Goal: Use online tool/utility: Use online tool/utility

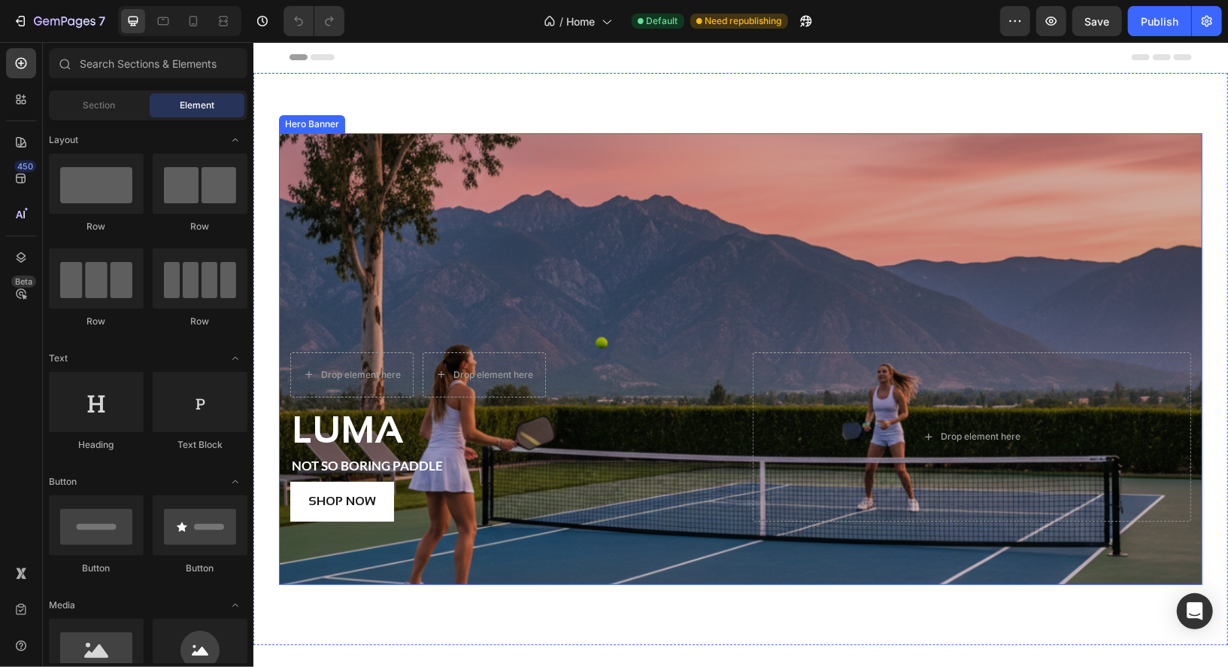
click at [409, 215] on div "Overlay" at bounding box center [740, 357] width 924 height 451
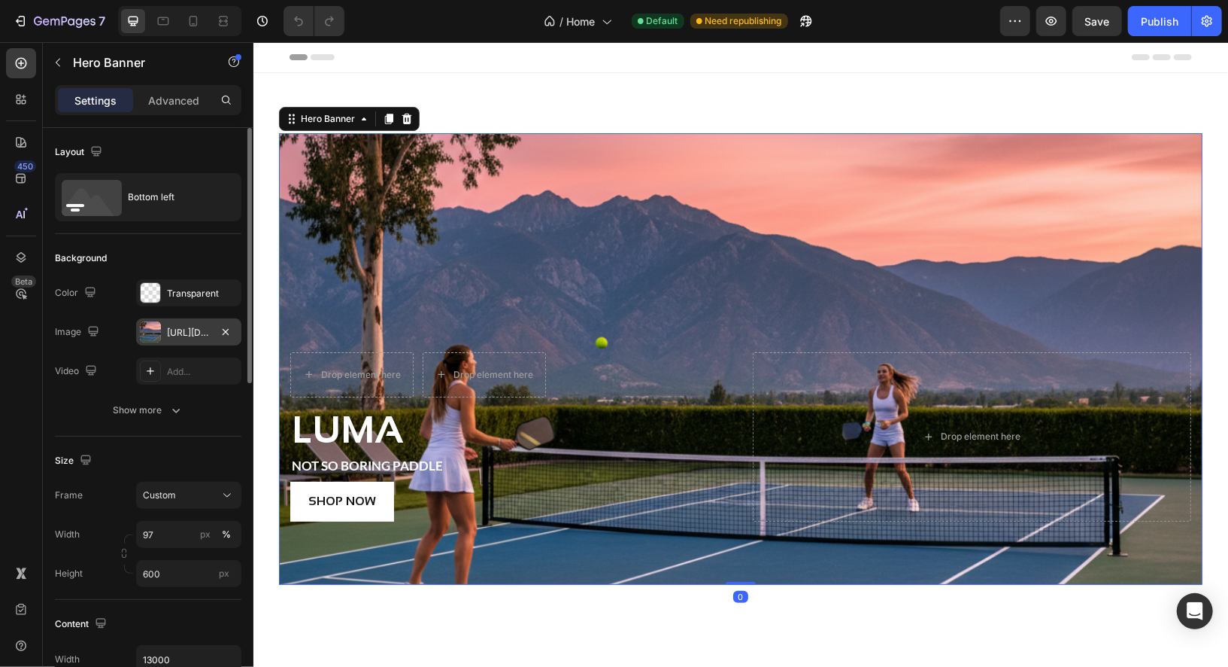
click at [184, 332] on div "[URL][DOMAIN_NAME]" at bounding box center [189, 333] width 44 height 14
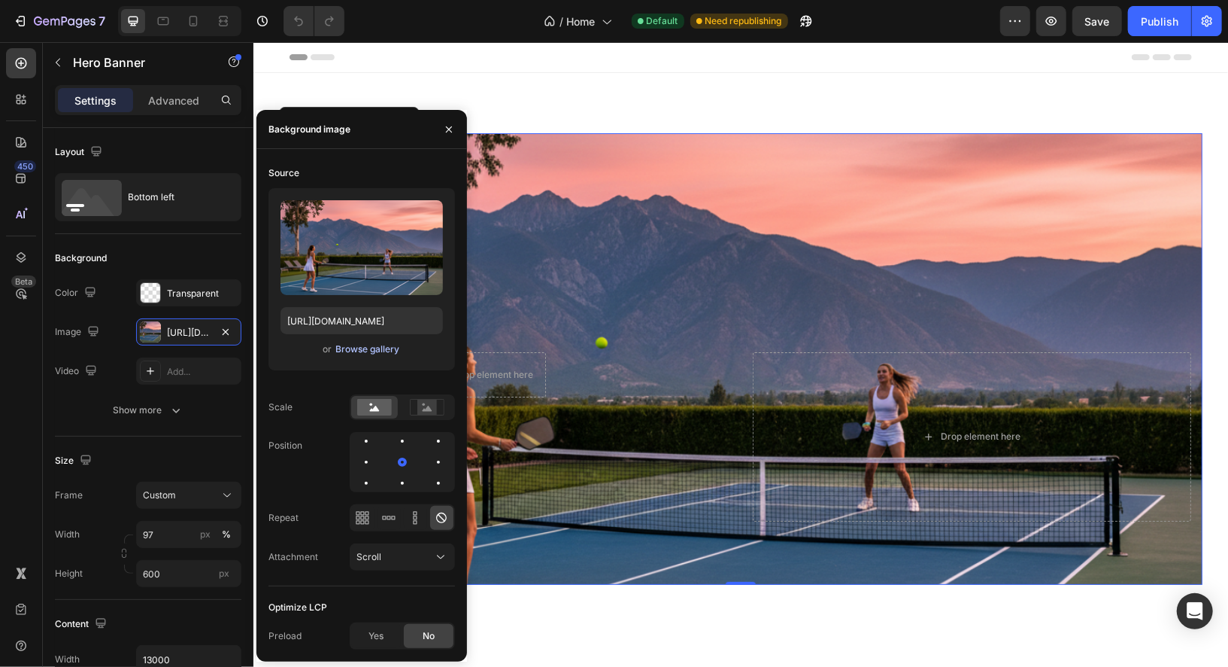
click at [357, 345] on div "Browse gallery" at bounding box center [368, 349] width 64 height 14
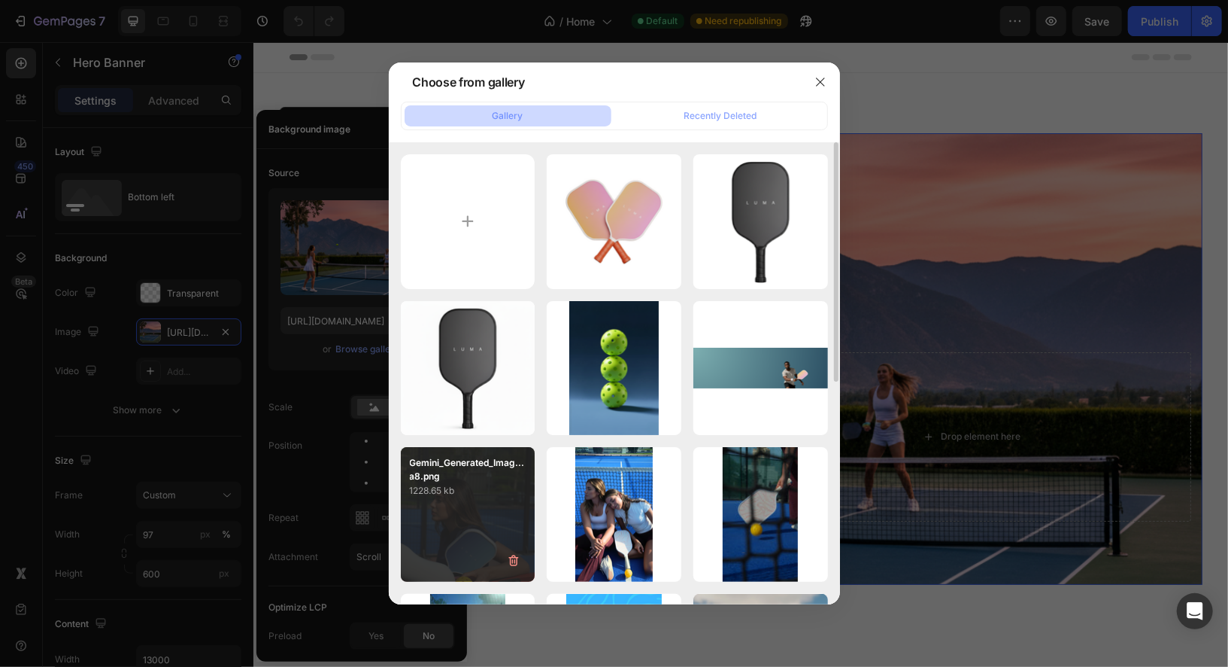
click at [485, 515] on div "Gemini_Generated_Imag...a8.png 1228.65 kb" at bounding box center [468, 514] width 135 height 135
type input "[URL][DOMAIN_NAME]"
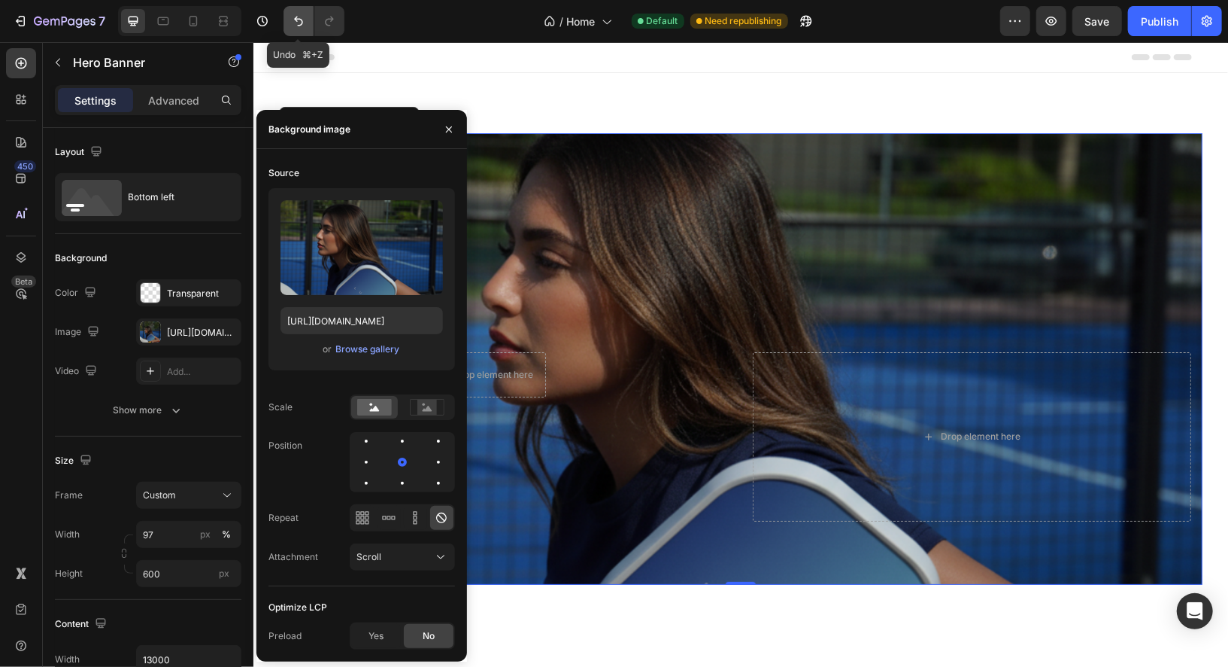
click at [297, 20] on icon "Undo/Redo" at bounding box center [298, 21] width 15 height 15
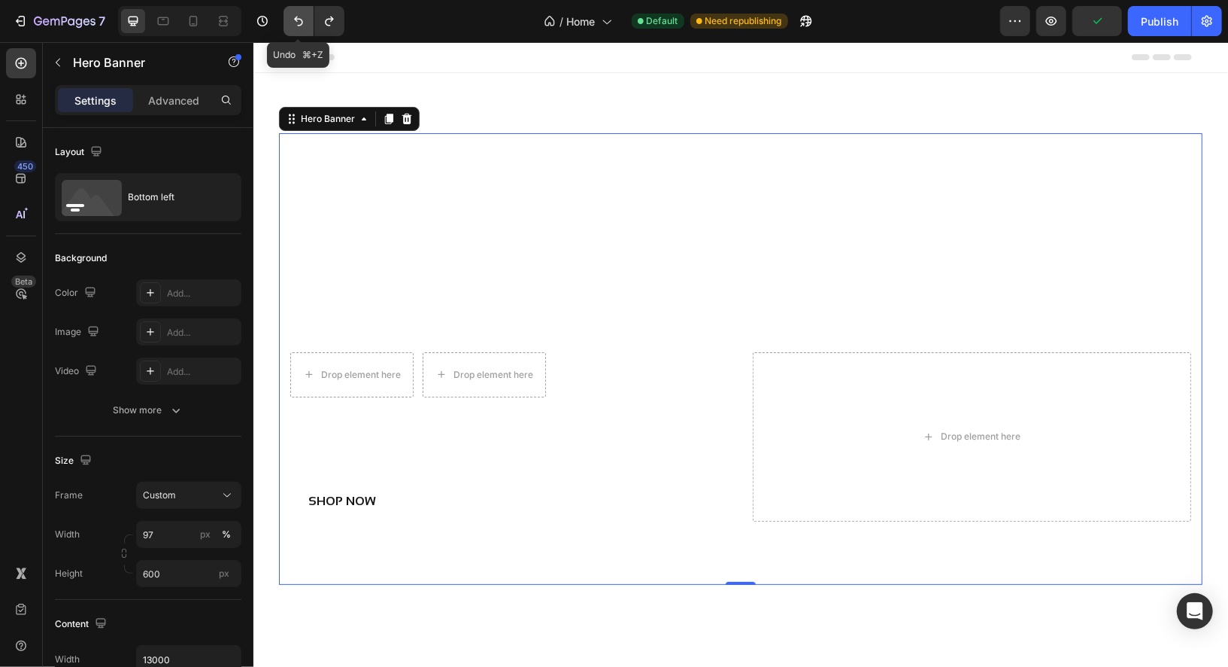
click at [300, 23] on icon "Undo/Redo" at bounding box center [298, 21] width 15 height 15
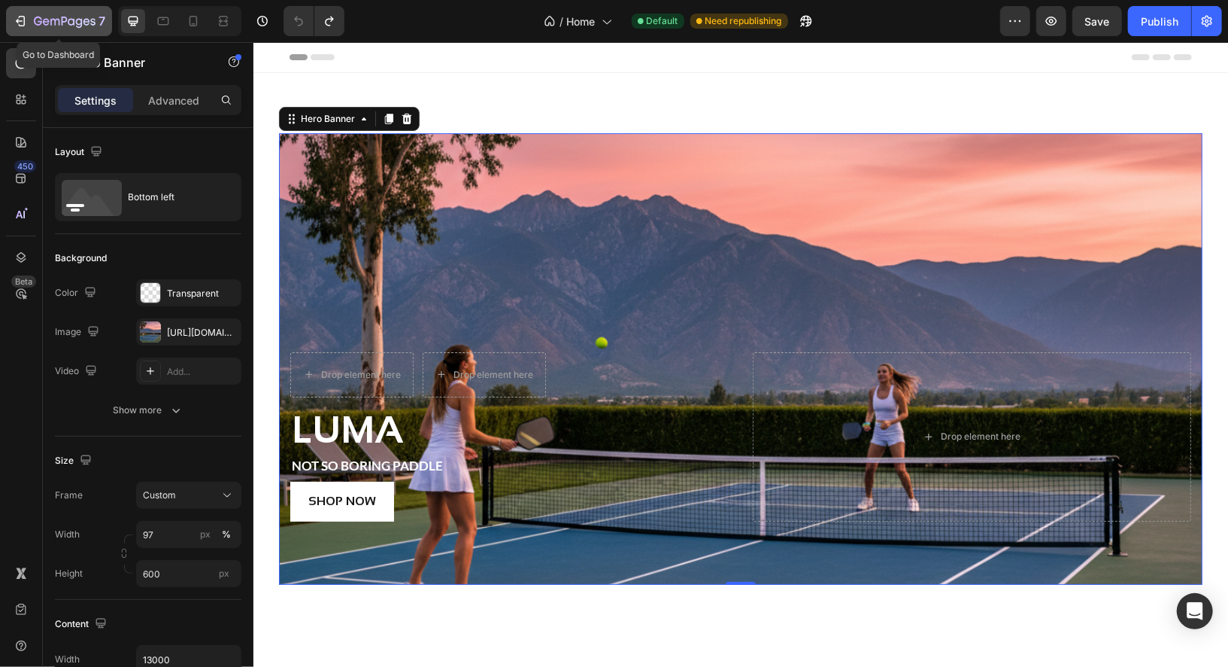
click at [62, 17] on icon "button" at bounding box center [65, 21] width 6 height 9
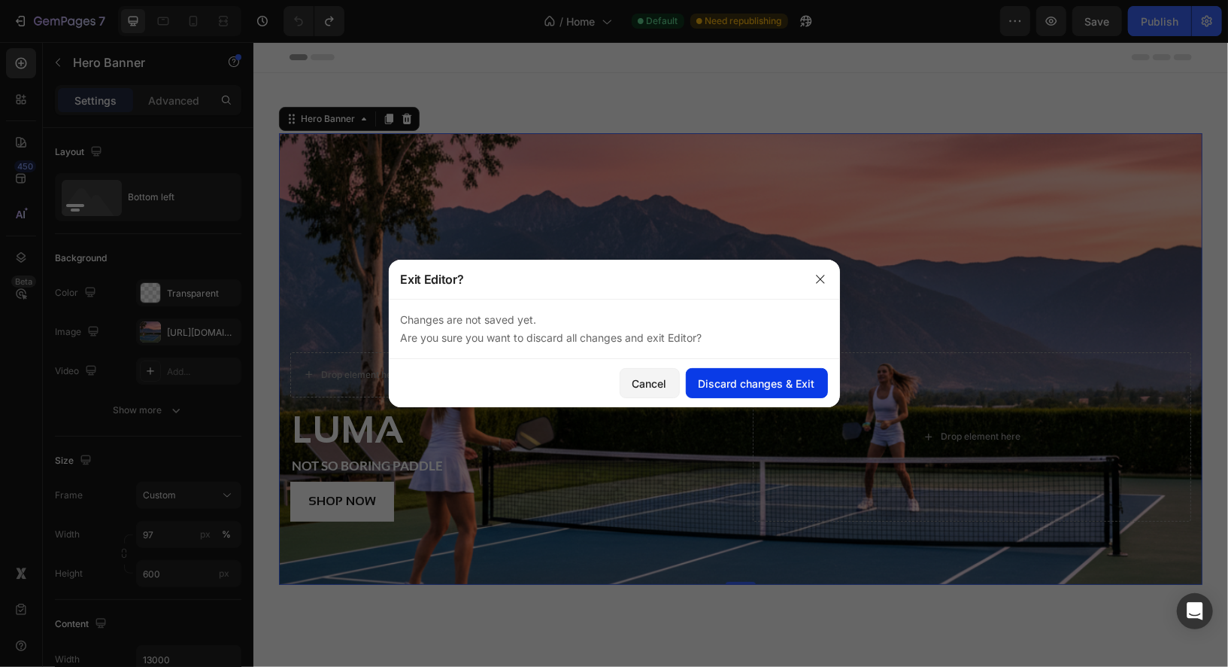
click at [770, 386] on div "Discard changes & Exit" at bounding box center [757, 383] width 117 height 16
